Goal: Navigation & Orientation: Find specific page/section

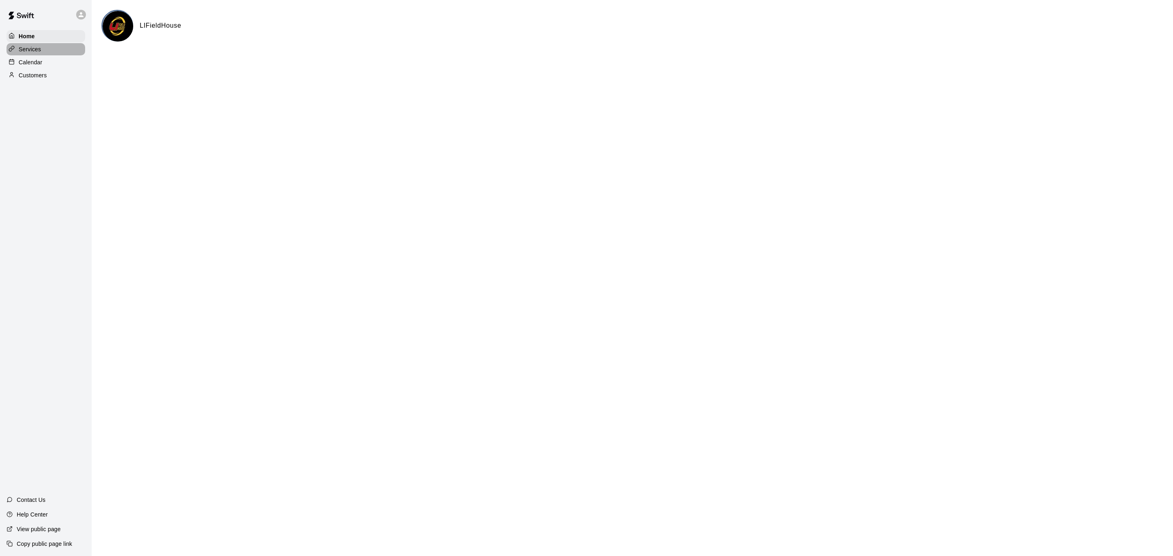
click at [39, 53] on p "Services" at bounding box center [30, 49] width 22 height 8
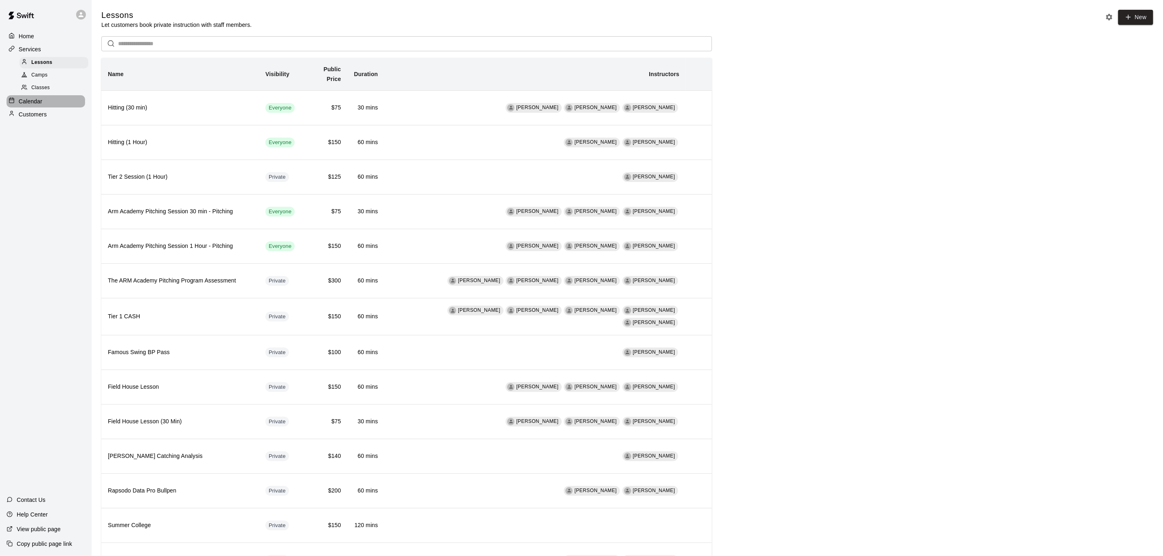
click at [48, 101] on div "Calendar" at bounding box center [46, 101] width 79 height 12
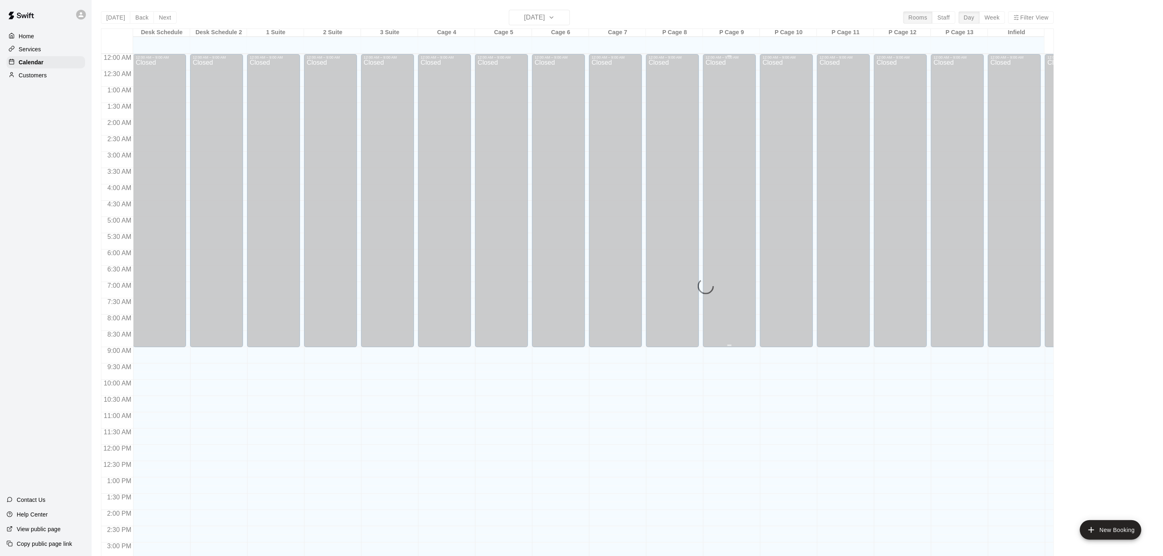
scroll to position [246, 0]
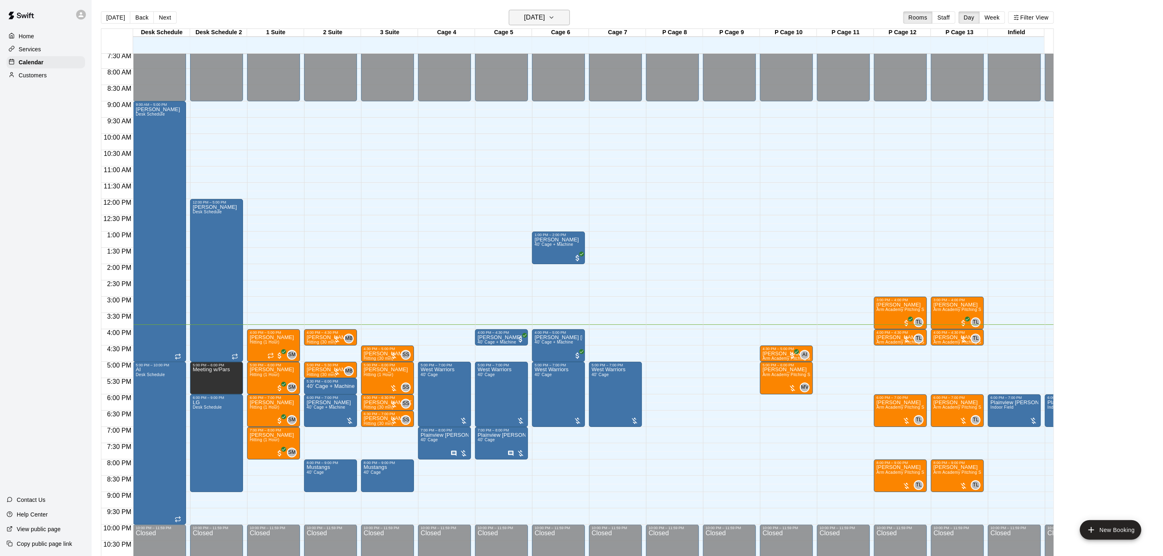
click at [545, 20] on h6 "[DATE]" at bounding box center [534, 17] width 21 height 11
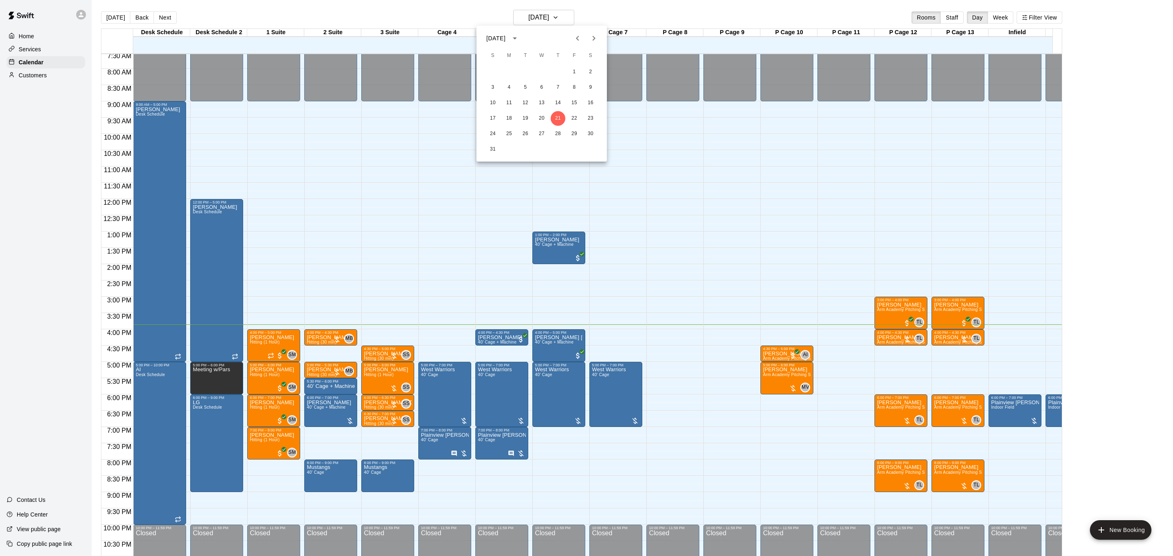
click at [624, 3] on div at bounding box center [586, 278] width 1173 height 556
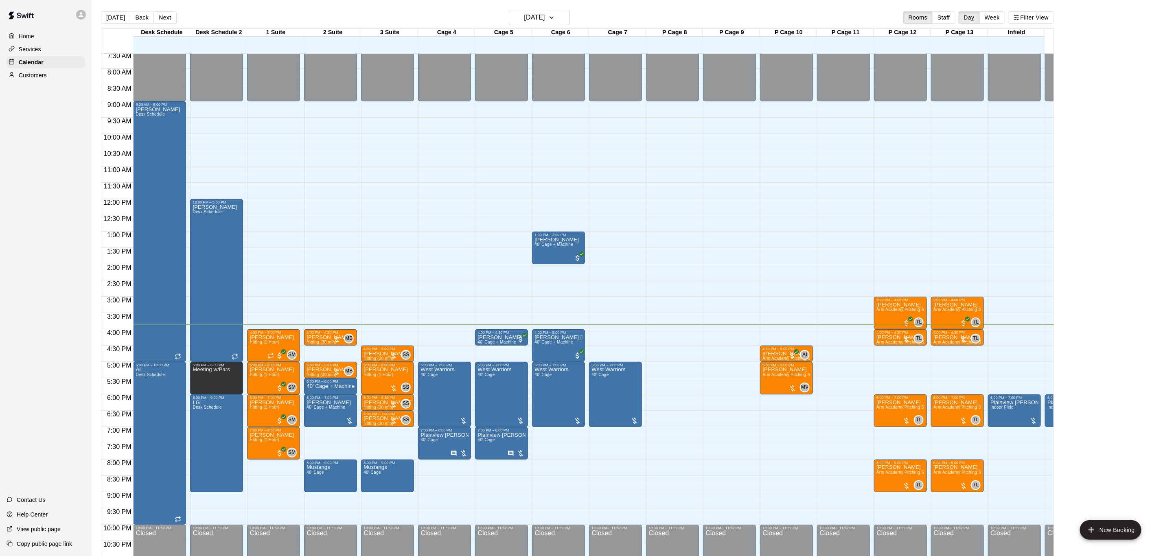
click at [48, 50] on div "Services" at bounding box center [46, 49] width 79 height 12
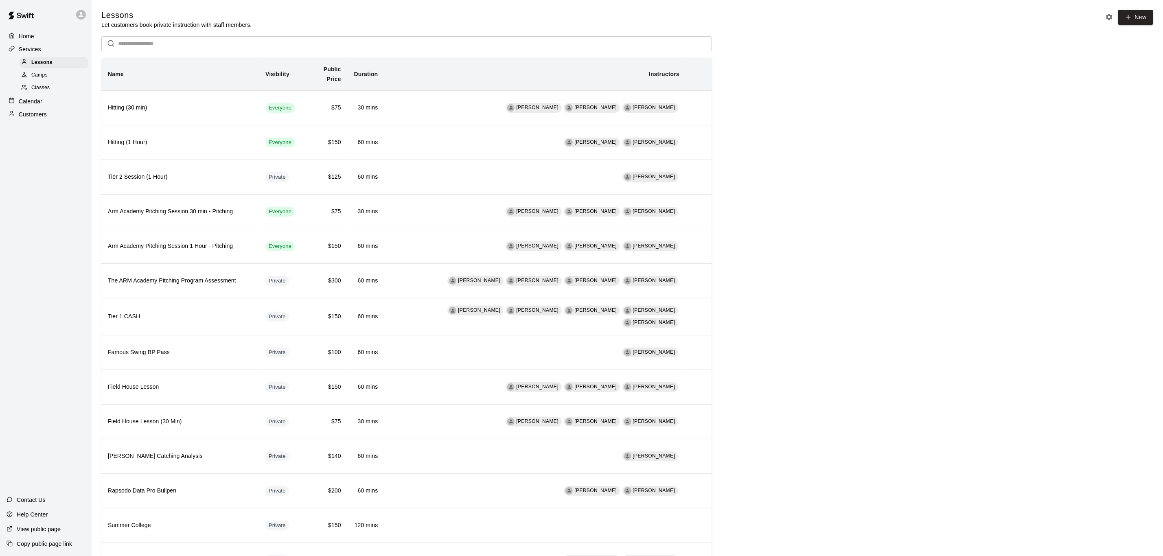
click at [39, 39] on div "Home" at bounding box center [46, 36] width 79 height 12
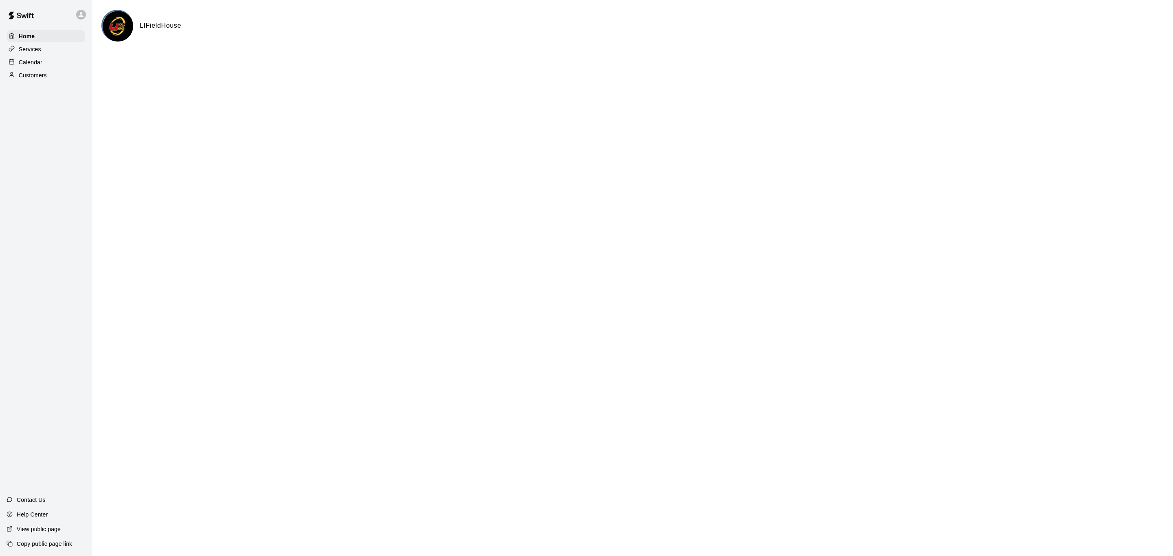
click at [70, 66] on div "Calendar" at bounding box center [46, 62] width 79 height 12
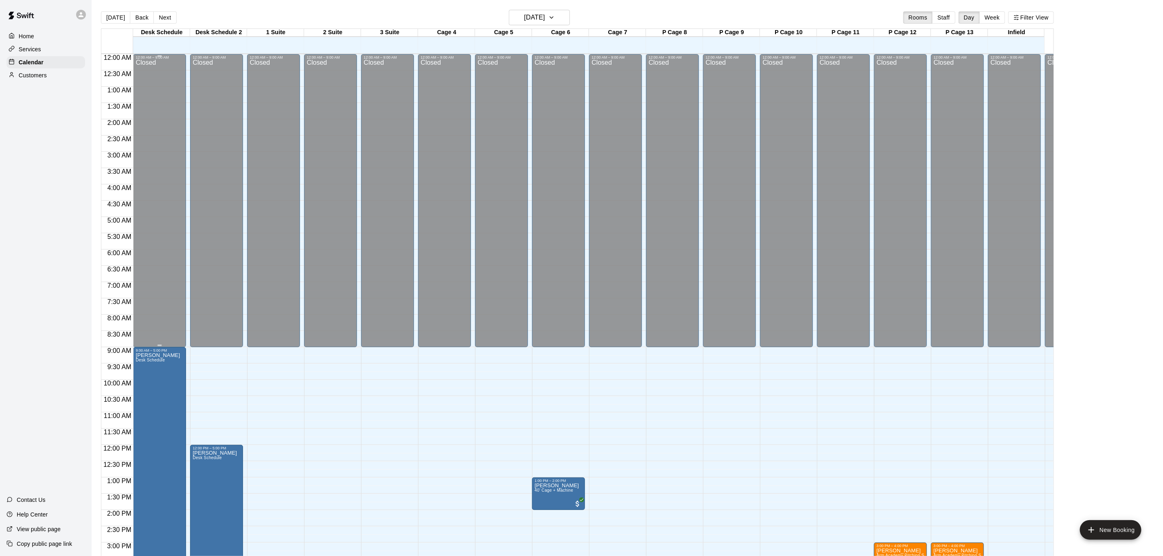
scroll to position [246, 0]
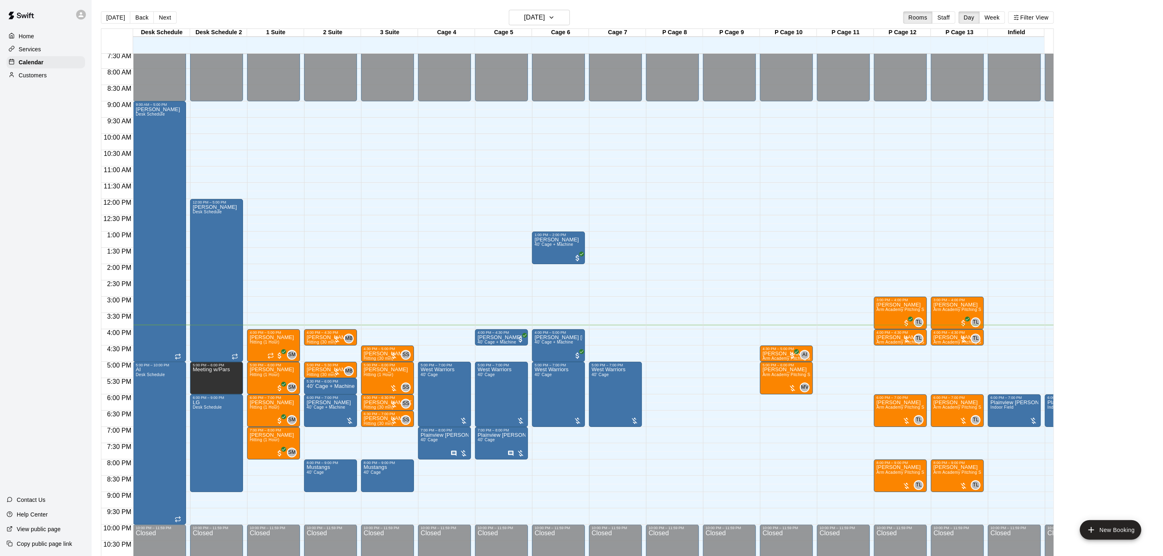
click at [31, 37] on p "Home" at bounding box center [26, 36] width 15 height 8
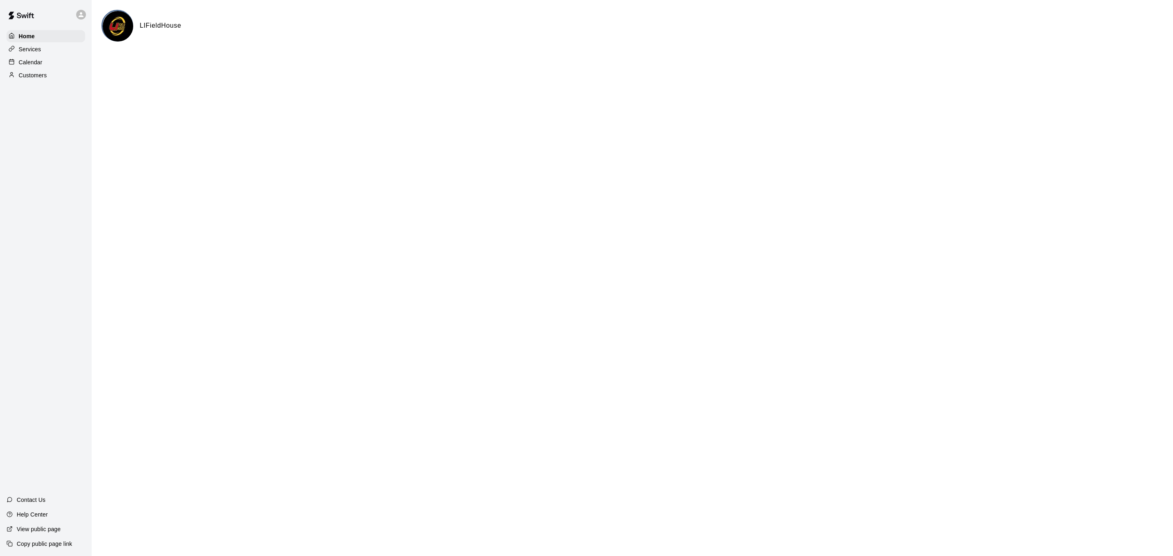
click at [44, 79] on p "Customers" at bounding box center [33, 75] width 28 height 8
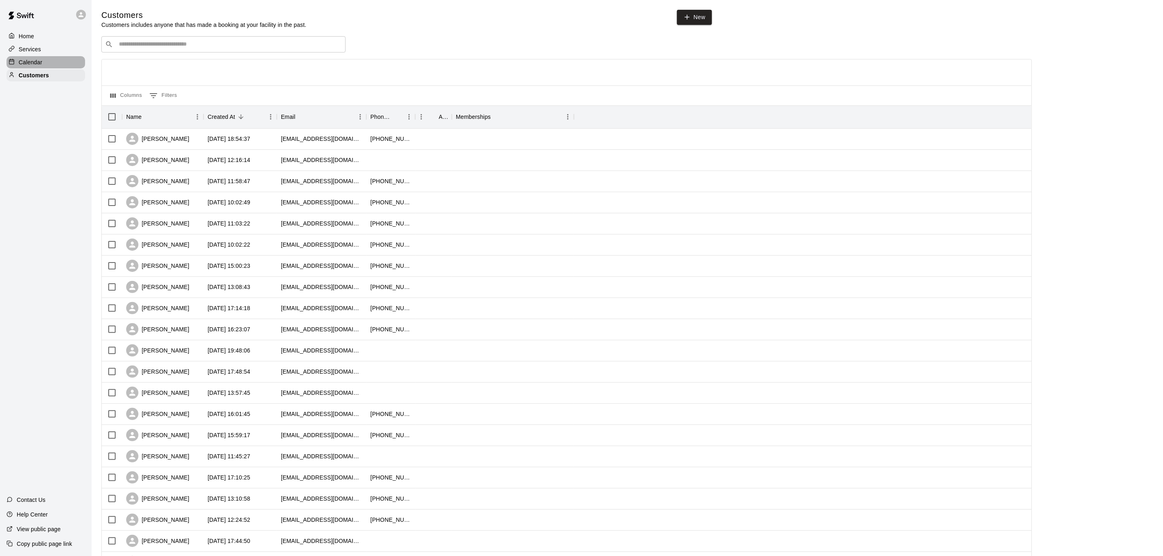
click at [46, 65] on div "Calendar" at bounding box center [46, 62] width 79 height 12
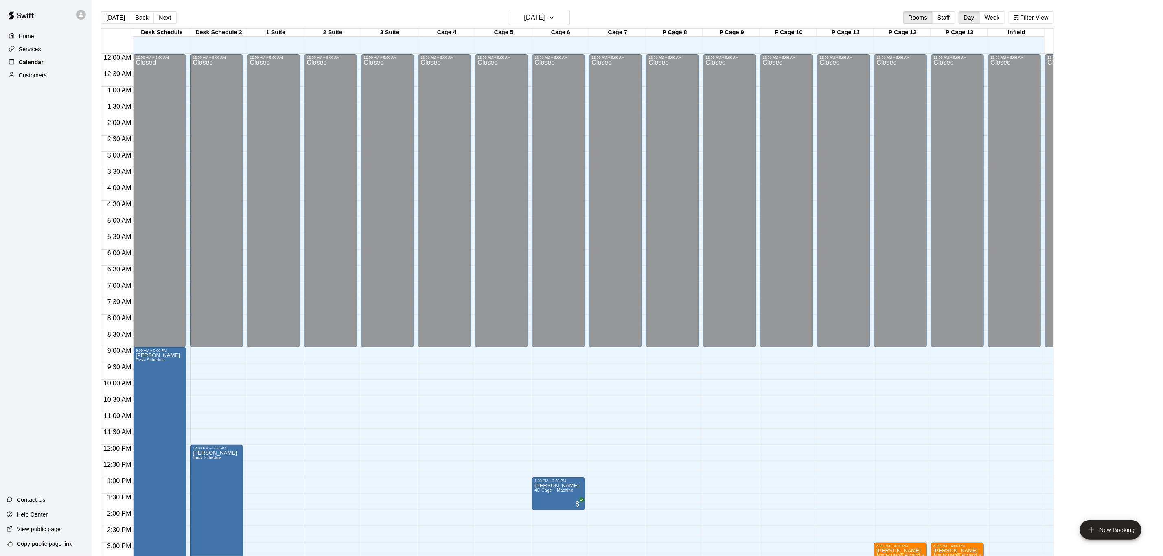
scroll to position [246, 0]
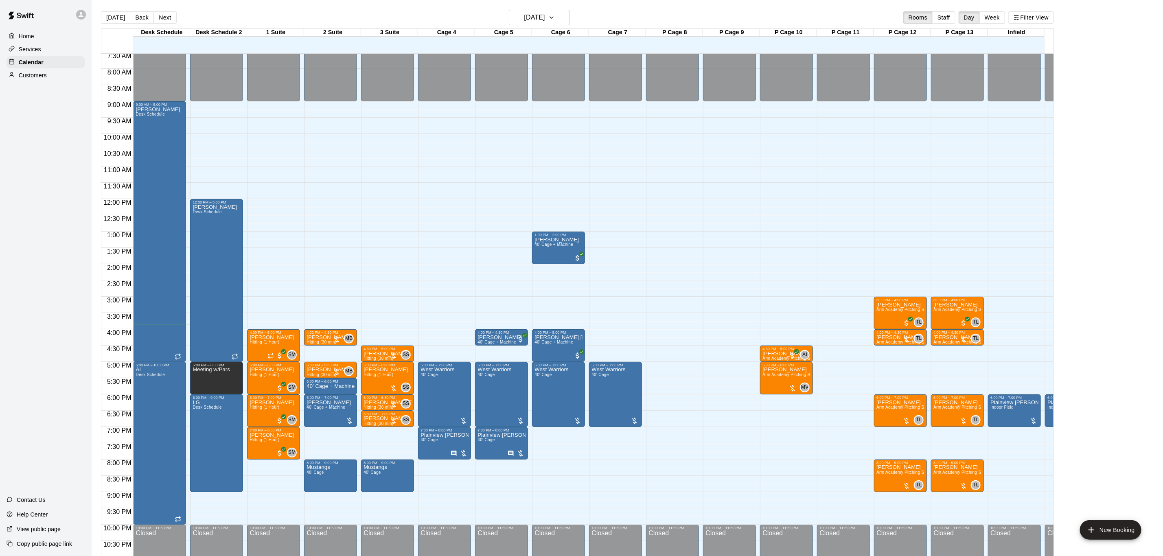
click at [51, 51] on div "Services" at bounding box center [46, 49] width 79 height 12
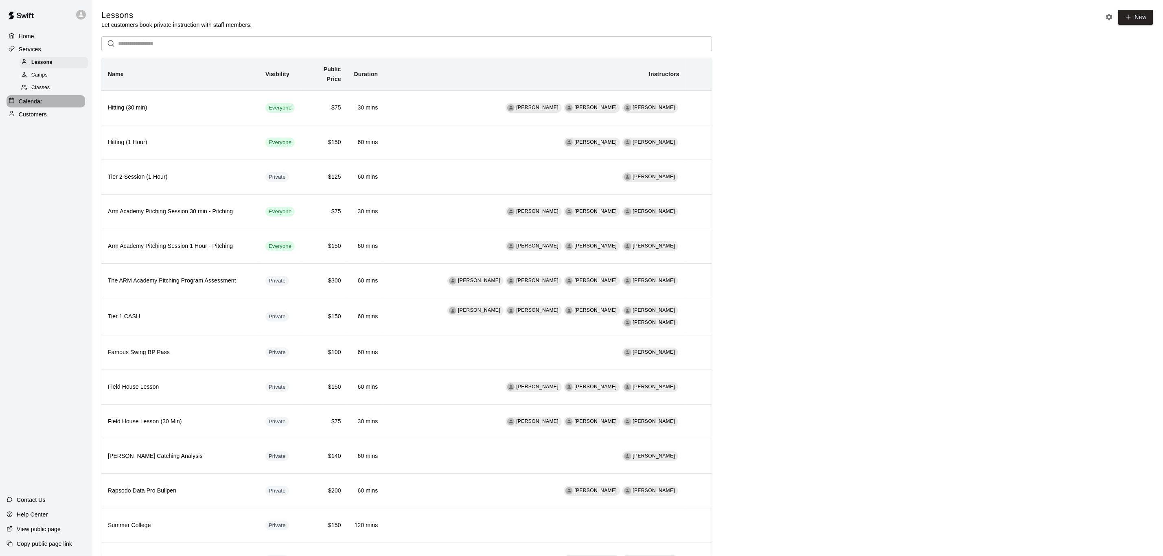
click at [55, 104] on div "Calendar" at bounding box center [46, 101] width 79 height 12
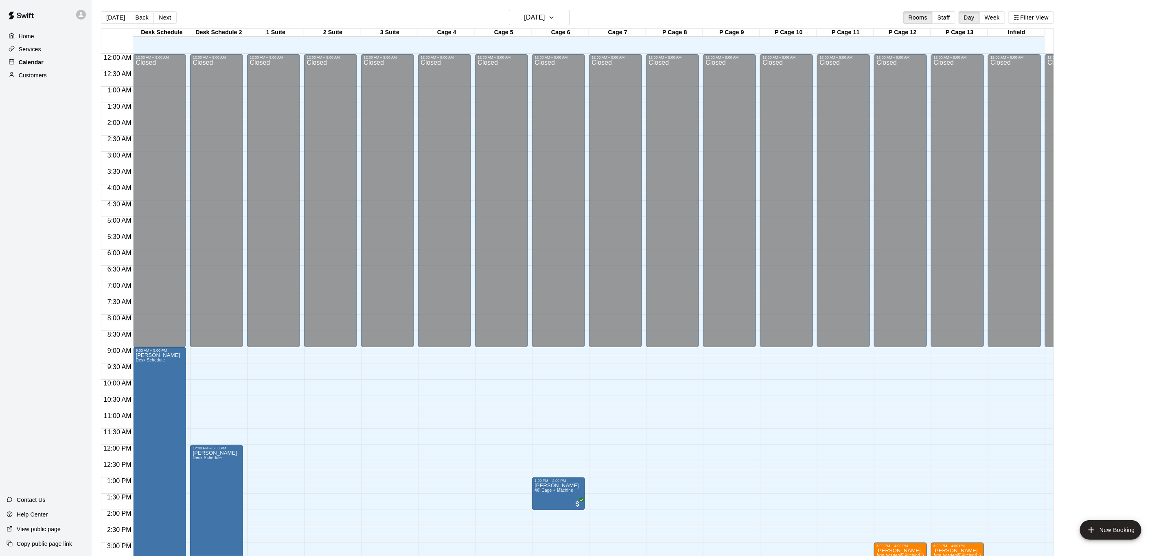
scroll to position [246, 0]
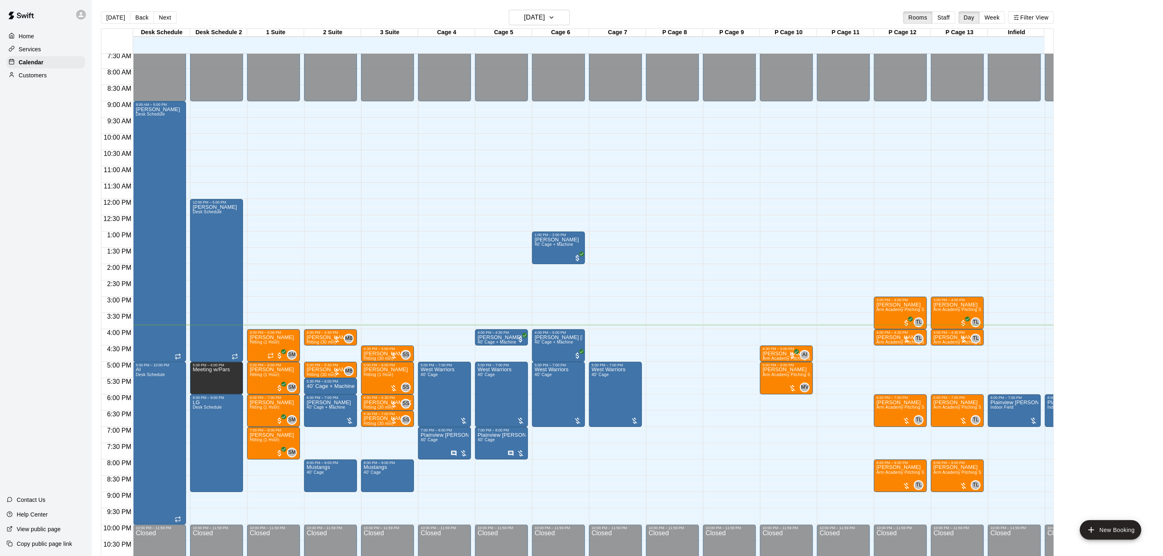
click at [50, 46] on div "Services" at bounding box center [46, 49] width 79 height 12
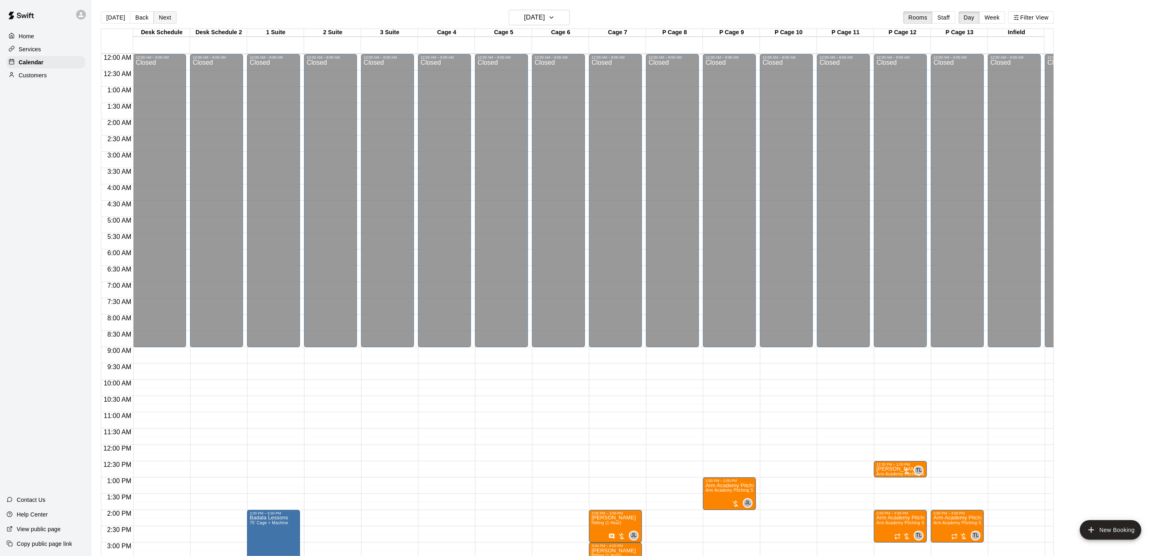
scroll to position [246, 0]
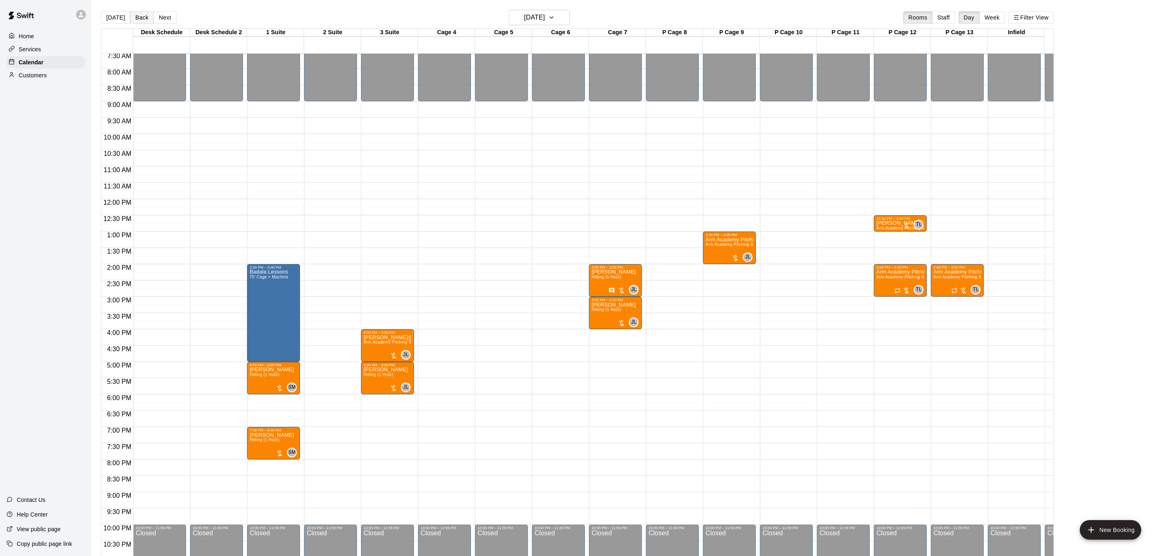
click at [134, 21] on button "Back" at bounding box center [142, 17] width 24 height 12
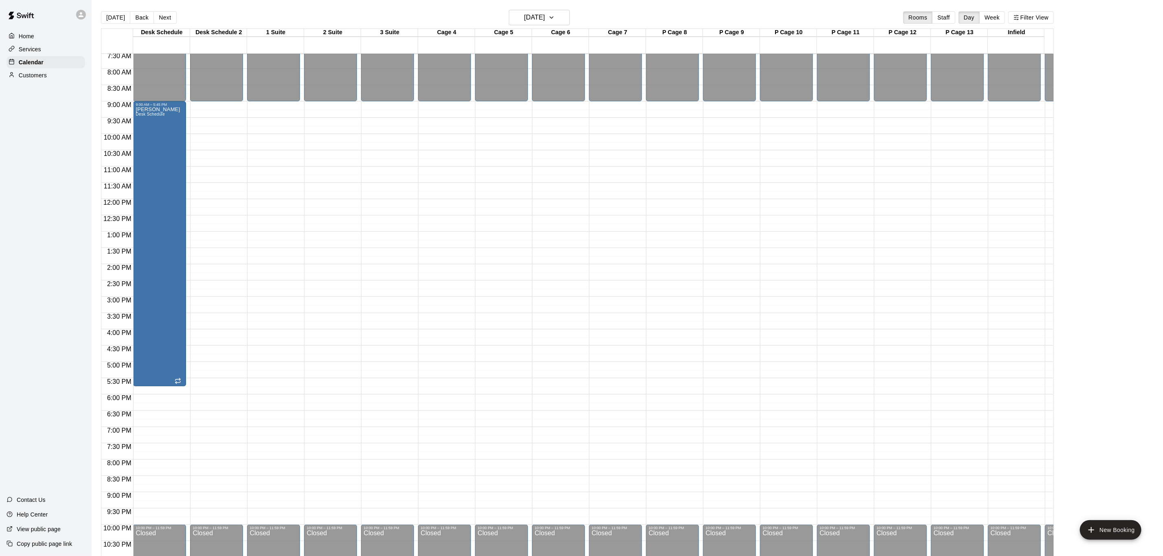
click at [553, 10] on button "[DATE]" at bounding box center [539, 17] width 61 height 15
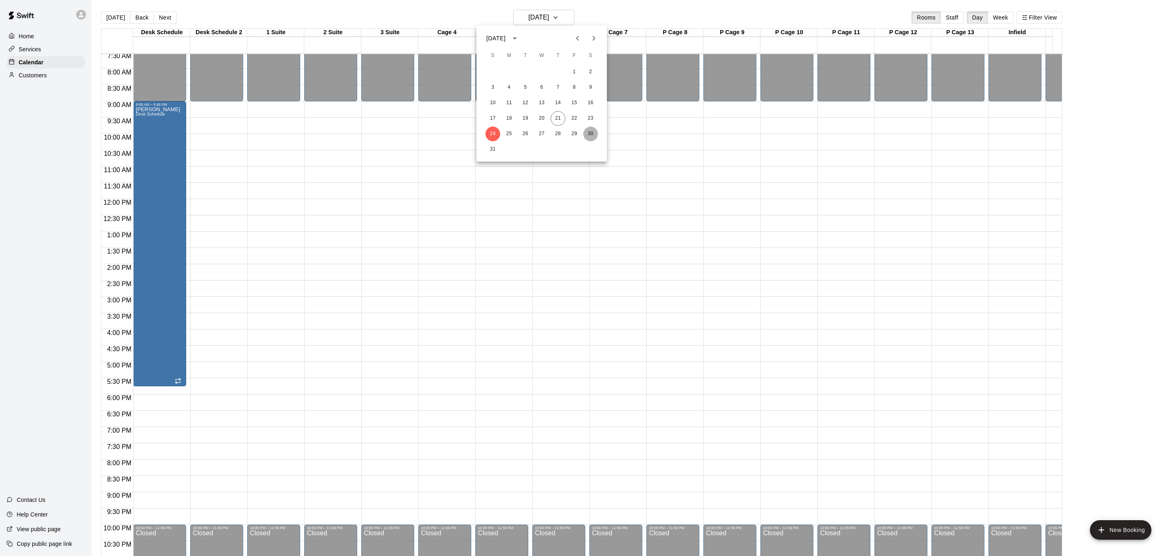
click at [592, 133] on button "30" at bounding box center [590, 134] width 15 height 15
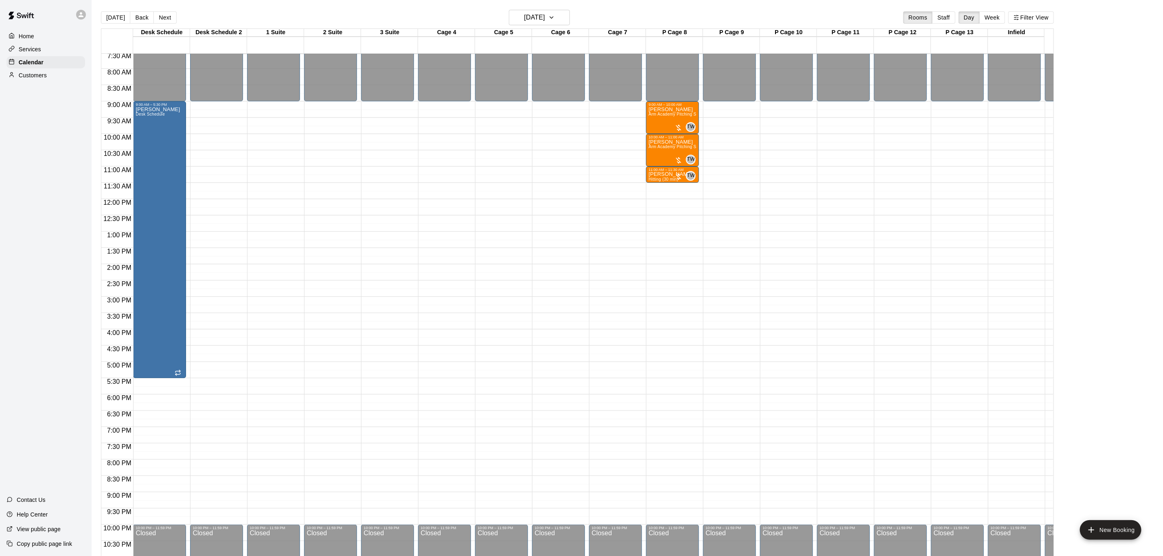
click at [561, 5] on main "[DATE] Back [DATE][DATE] Rooms Staff Day Week Filter View Desk Schedule 30 Sat …" at bounding box center [628, 284] width 1072 height 569
click at [545, 15] on h6 "[DATE]" at bounding box center [534, 17] width 21 height 11
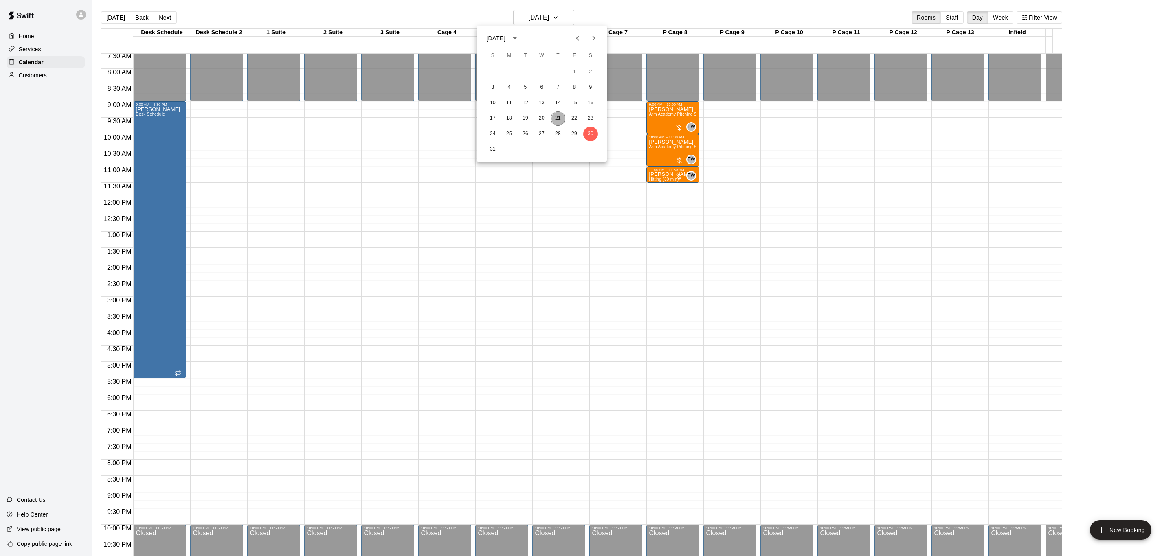
click at [562, 121] on button "21" at bounding box center [557, 118] width 15 height 15
